Goal: Information Seeking & Learning: Compare options

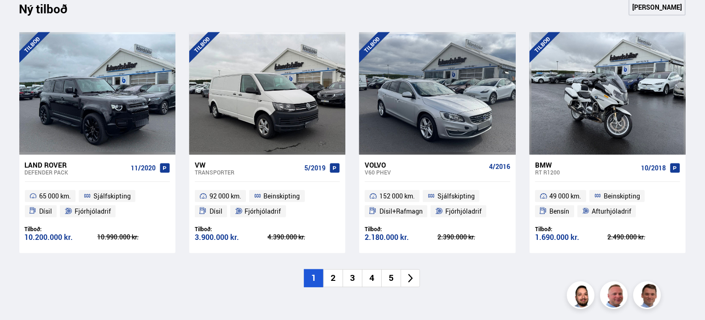
scroll to position [997, 0]
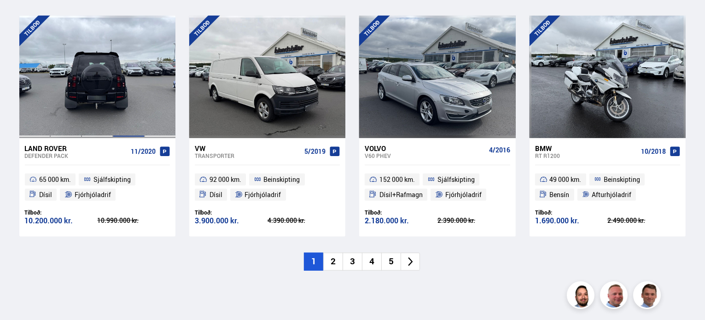
click at [113, 114] on div at bounding box center [128, 77] width 31 height 123
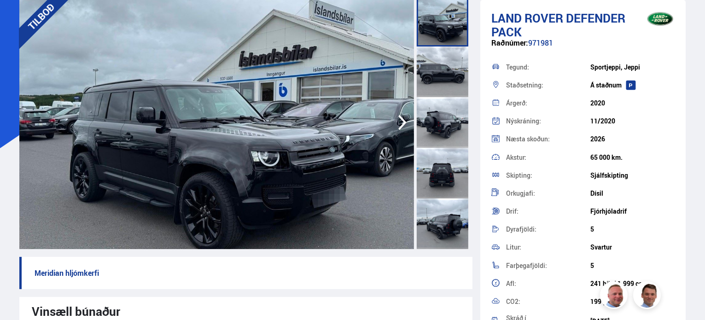
scroll to position [92, 0]
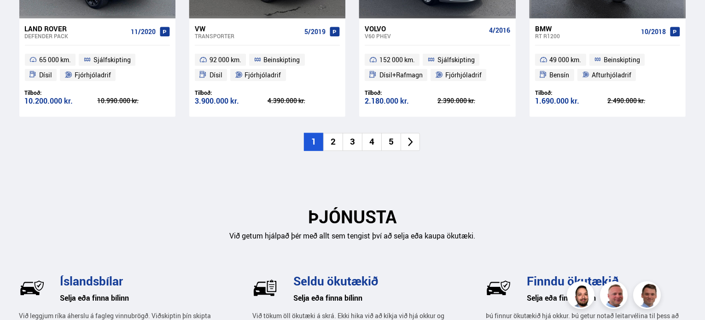
scroll to position [1135, 0]
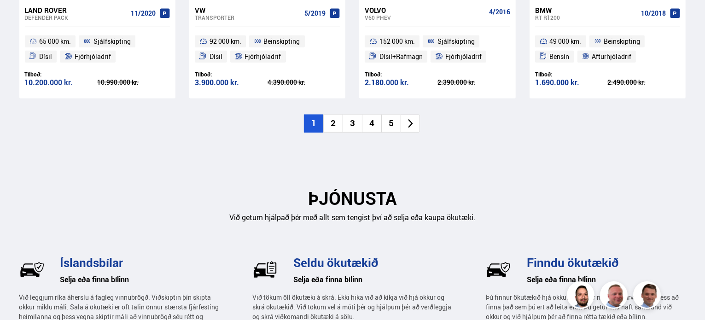
click at [330, 121] on li "2" at bounding box center [332, 124] width 19 height 18
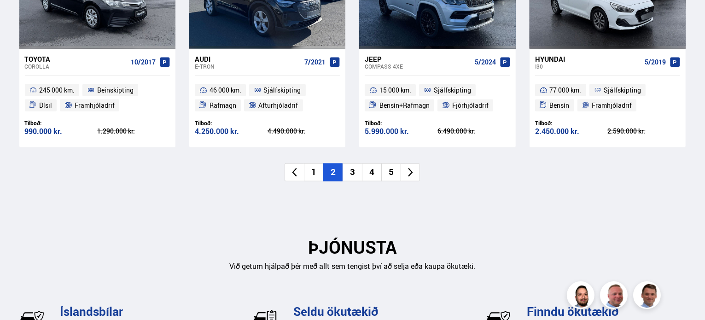
scroll to position [1043, 0]
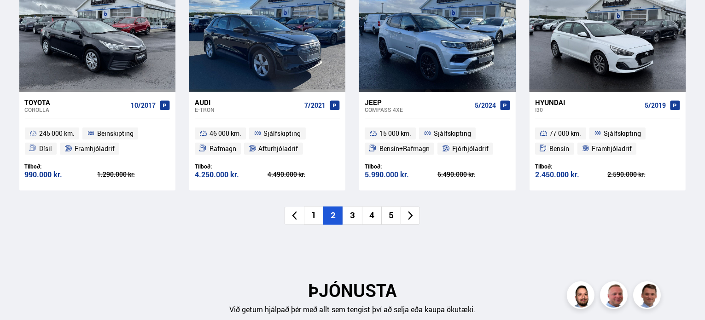
click at [356, 217] on li "3" at bounding box center [352, 216] width 19 height 18
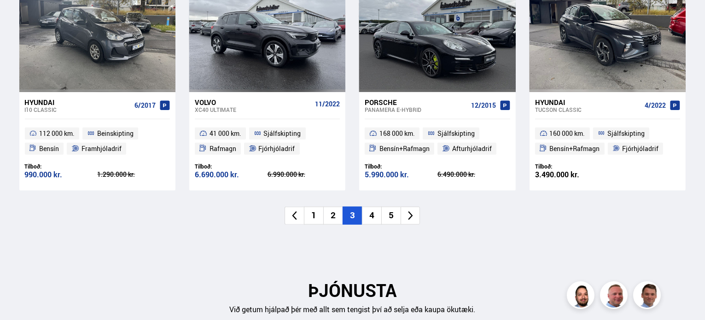
click at [368, 217] on li "4" at bounding box center [371, 216] width 19 height 18
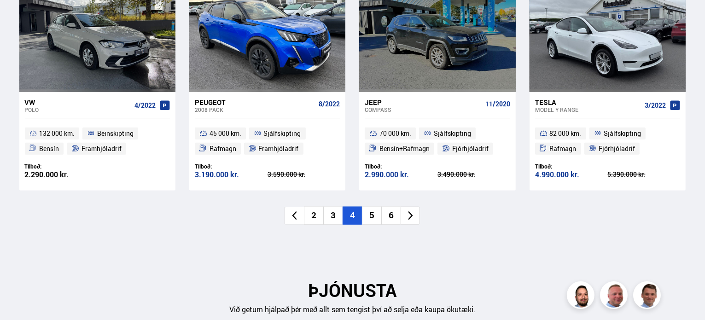
click at [351, 217] on li "4" at bounding box center [352, 216] width 19 height 18
click at [349, 212] on li "4" at bounding box center [352, 216] width 19 height 18
click at [362, 213] on ul "2 3 4 5 6" at bounding box center [352, 216] width 667 height 18
click at [374, 212] on li "5" at bounding box center [371, 216] width 19 height 18
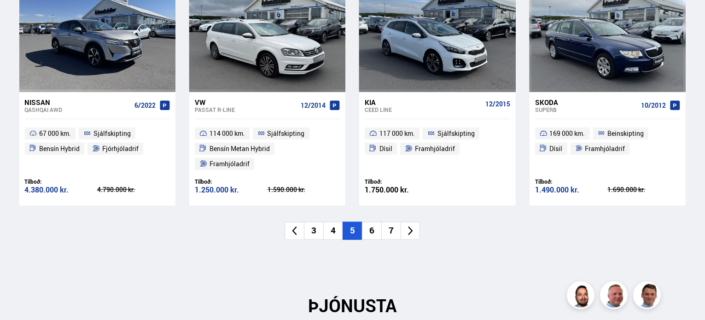
click at [374, 222] on li "6" at bounding box center [371, 231] width 19 height 18
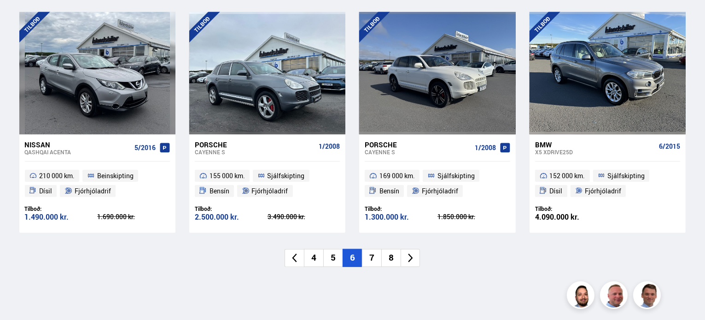
scroll to position [951, 0]
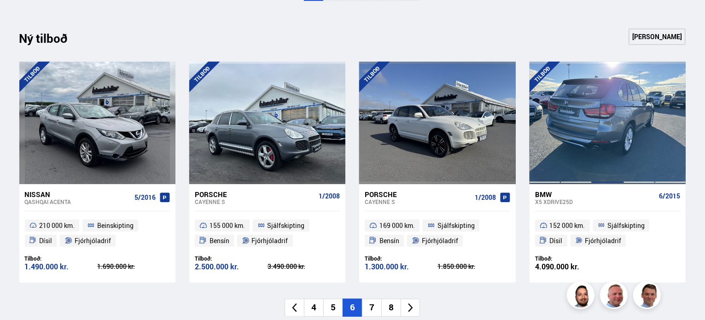
click at [606, 147] on div at bounding box center [607, 123] width 31 height 123
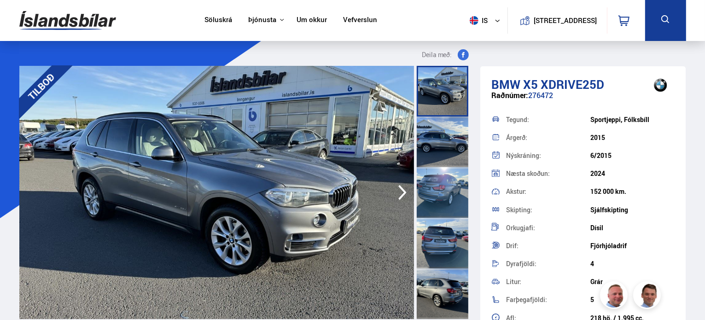
click at [354, 210] on img at bounding box center [216, 192] width 395 height 253
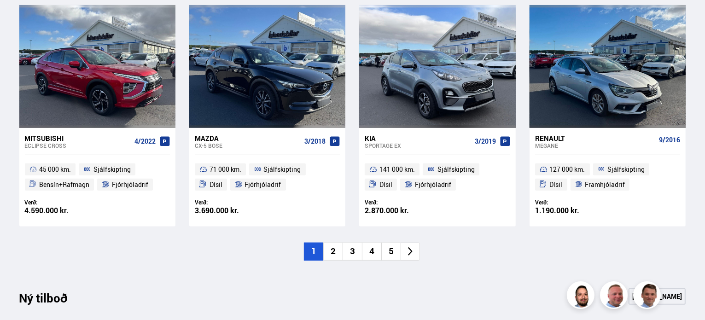
scroll to position [951, 0]
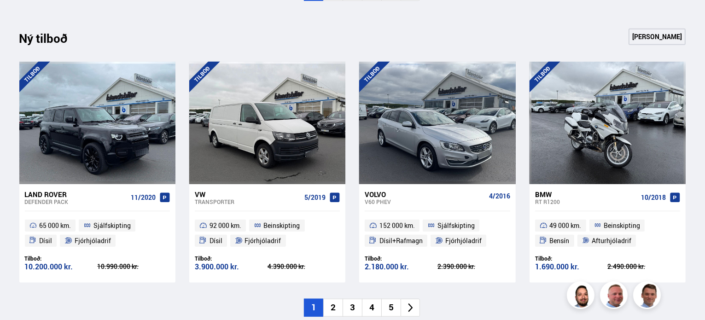
click at [395, 313] on li "5" at bounding box center [391, 308] width 19 height 18
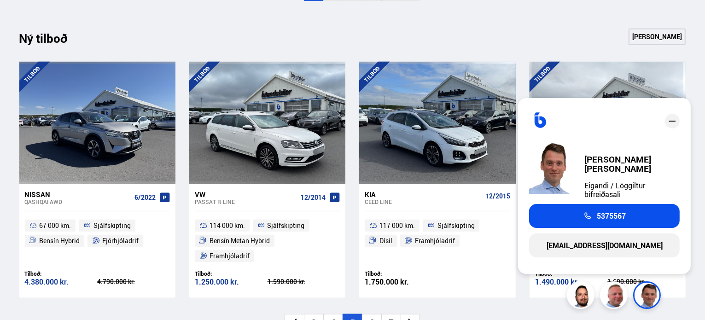
click at [676, 314] on ul "3 4 5 6 7" at bounding box center [352, 323] width 667 height 18
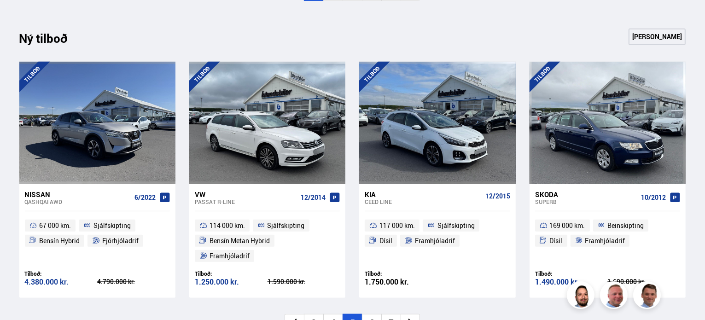
click at [369, 314] on li "6" at bounding box center [371, 323] width 19 height 18
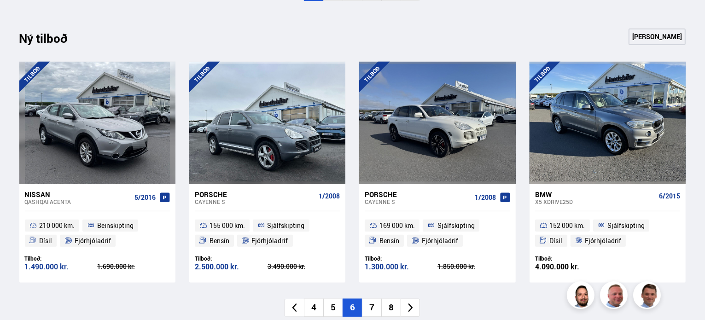
click at [376, 308] on li "7" at bounding box center [371, 308] width 19 height 18
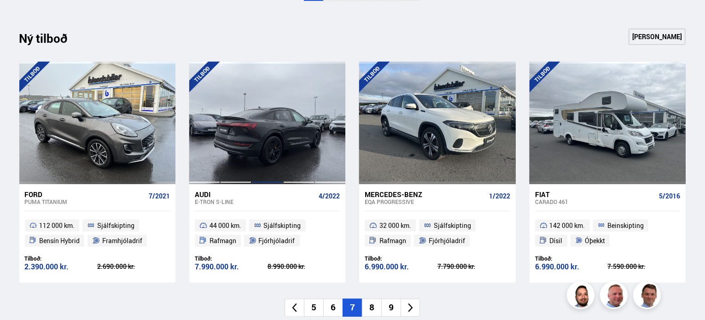
click at [260, 117] on div at bounding box center [267, 123] width 31 height 123
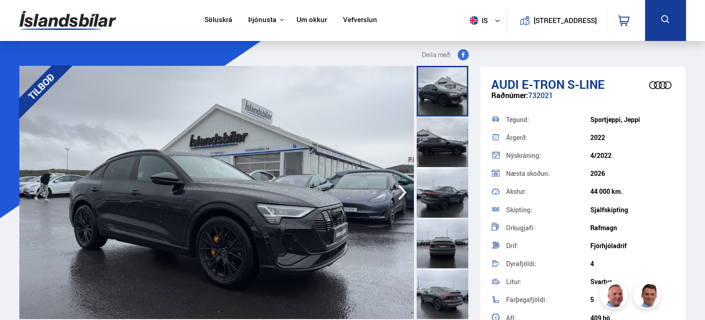
click at [309, 208] on img at bounding box center [216, 192] width 395 height 253
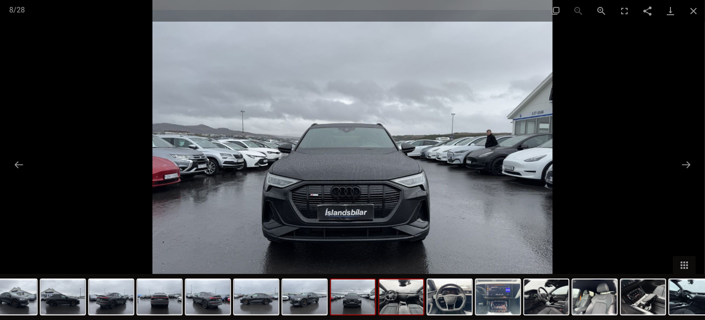
scroll to position [951, 0]
